Goal: Task Accomplishment & Management: Manage account settings

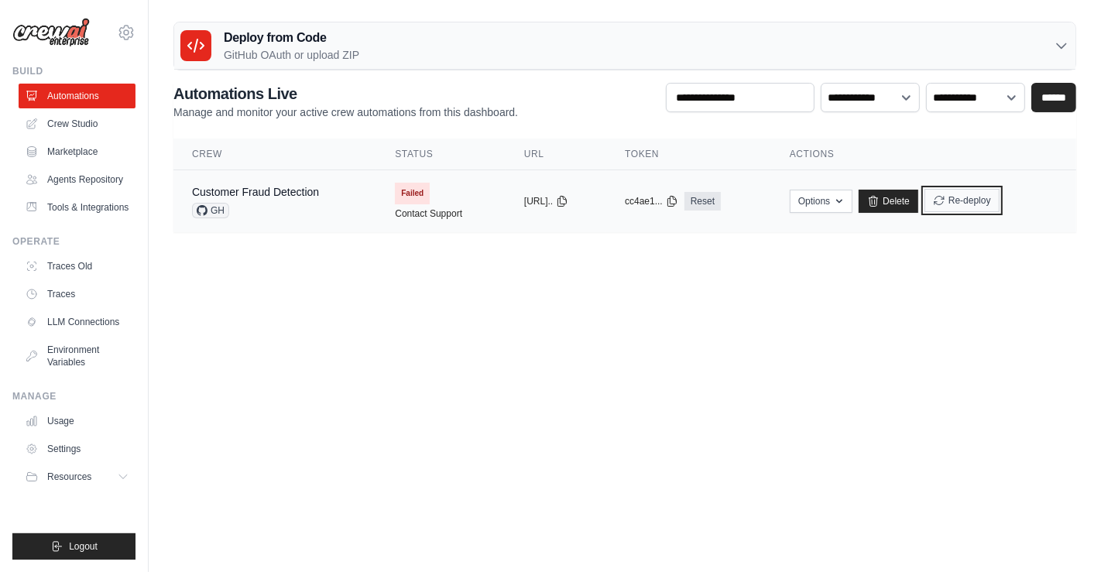
click at [981, 195] on button "Re-deploy" at bounding box center [961, 200] width 75 height 23
click at [969, 207] on button "Re-deploy" at bounding box center [961, 200] width 75 height 23
click at [122, 537] on button "Logout" at bounding box center [73, 546] width 123 height 26
click at [98, 543] on button "Logout" at bounding box center [73, 546] width 123 height 26
